Goal: Find specific page/section: Find specific page/section

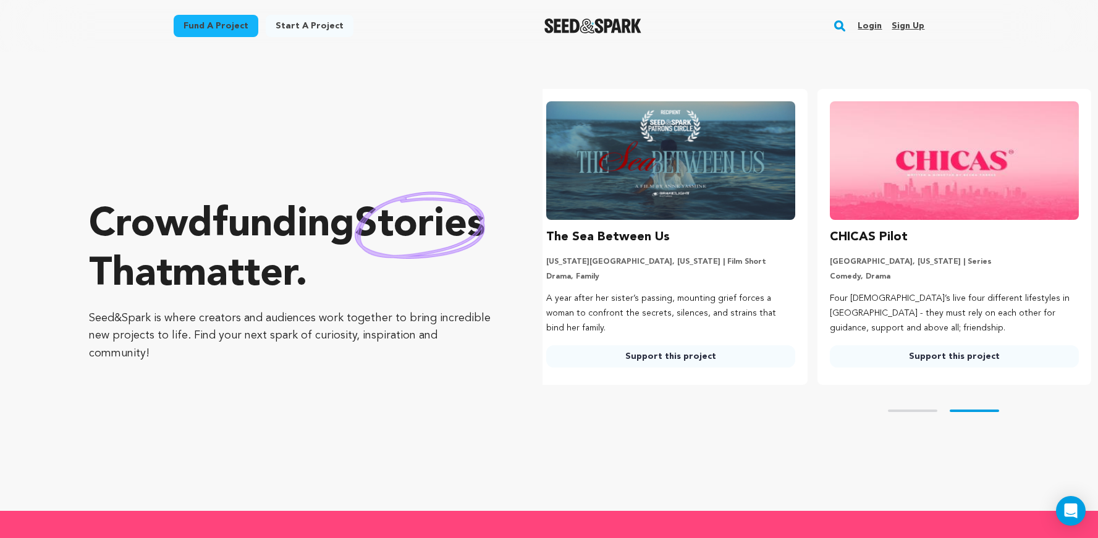
click at [872, 25] on link "Login" at bounding box center [870, 26] width 24 height 20
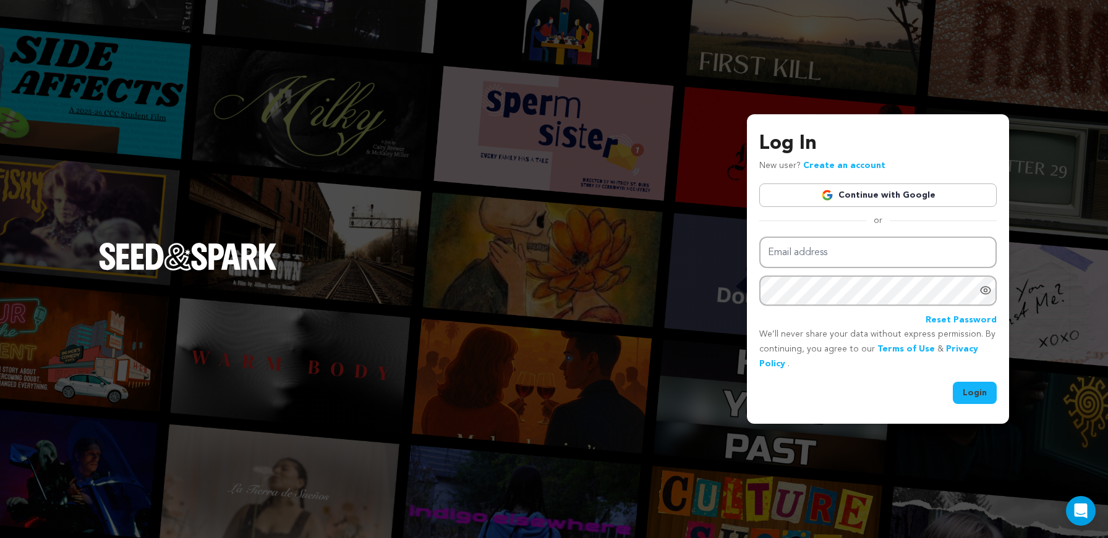
type input "[EMAIL_ADDRESS][DOMAIN_NAME]"
click at [965, 391] on button "Login" at bounding box center [975, 393] width 44 height 22
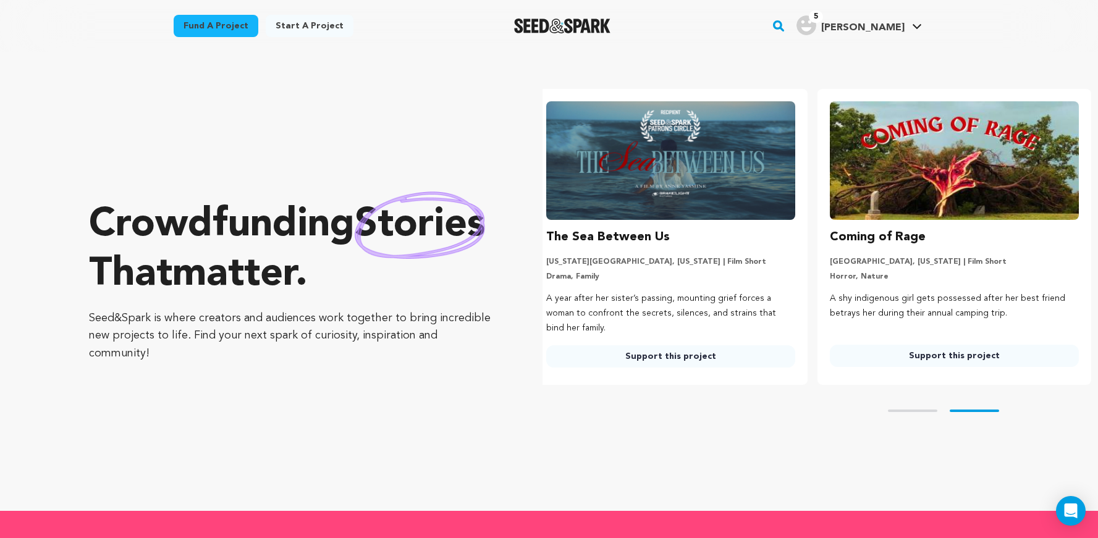
scroll to position [0, 294]
click at [786, 23] on rect "button" at bounding box center [778, 26] width 15 height 15
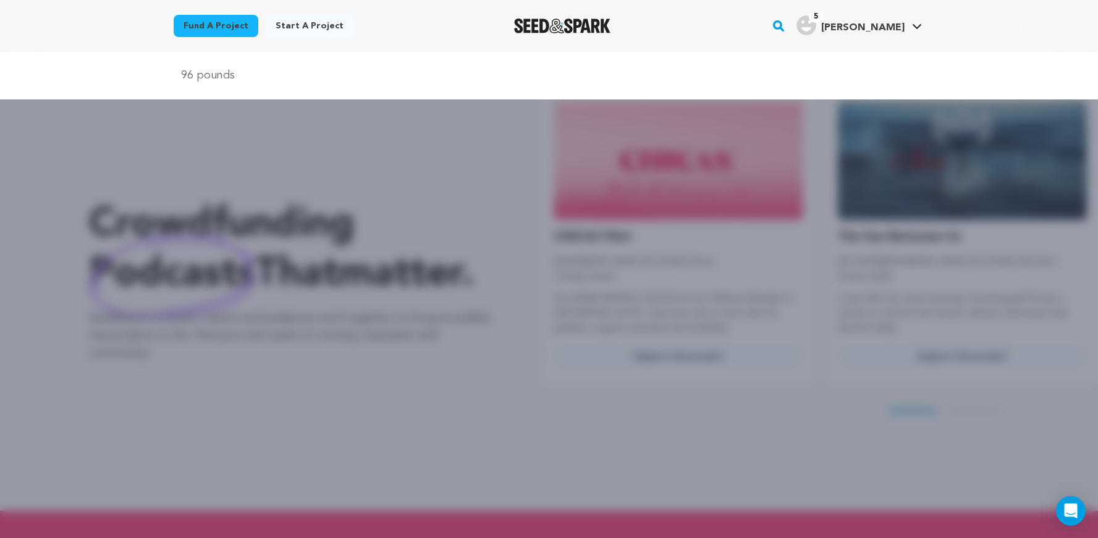
scroll to position [0, 0]
type input "96 pounds"
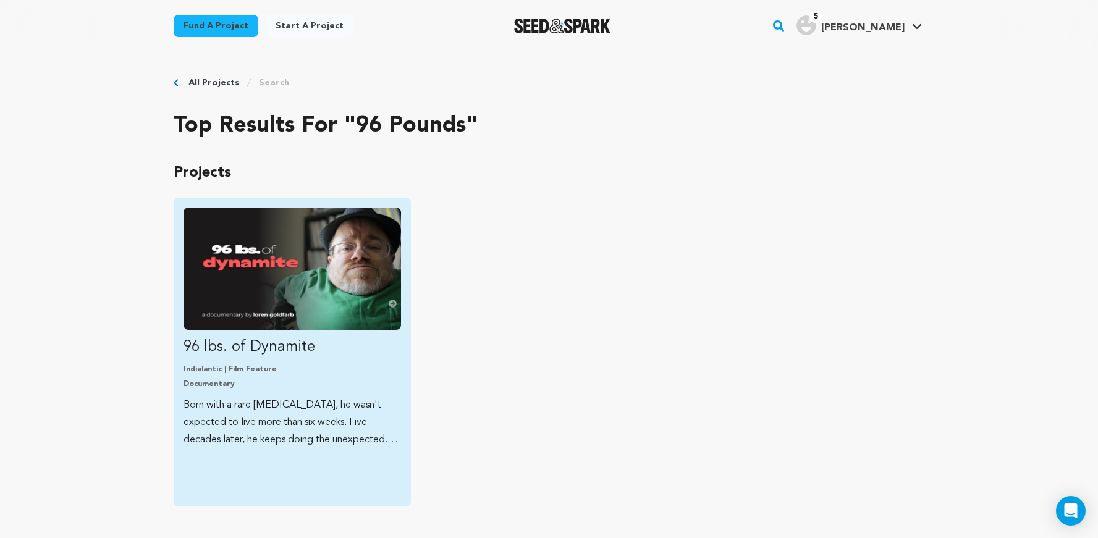
click at [220, 347] on p "96 lbs. of Dynamite" at bounding box center [293, 347] width 218 height 20
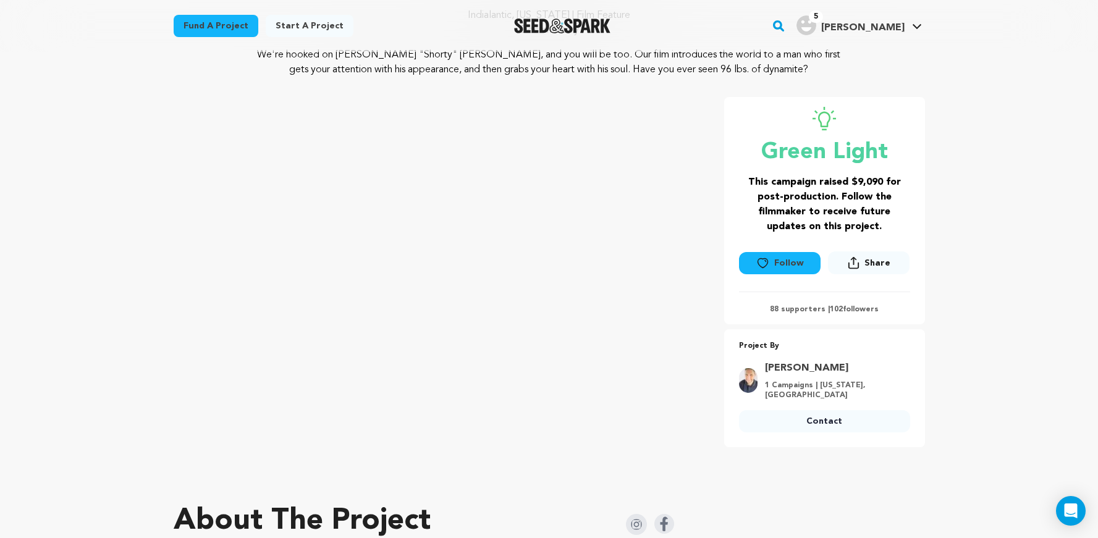
scroll to position [140, 0]
